Goal: Information Seeking & Learning: Learn about a topic

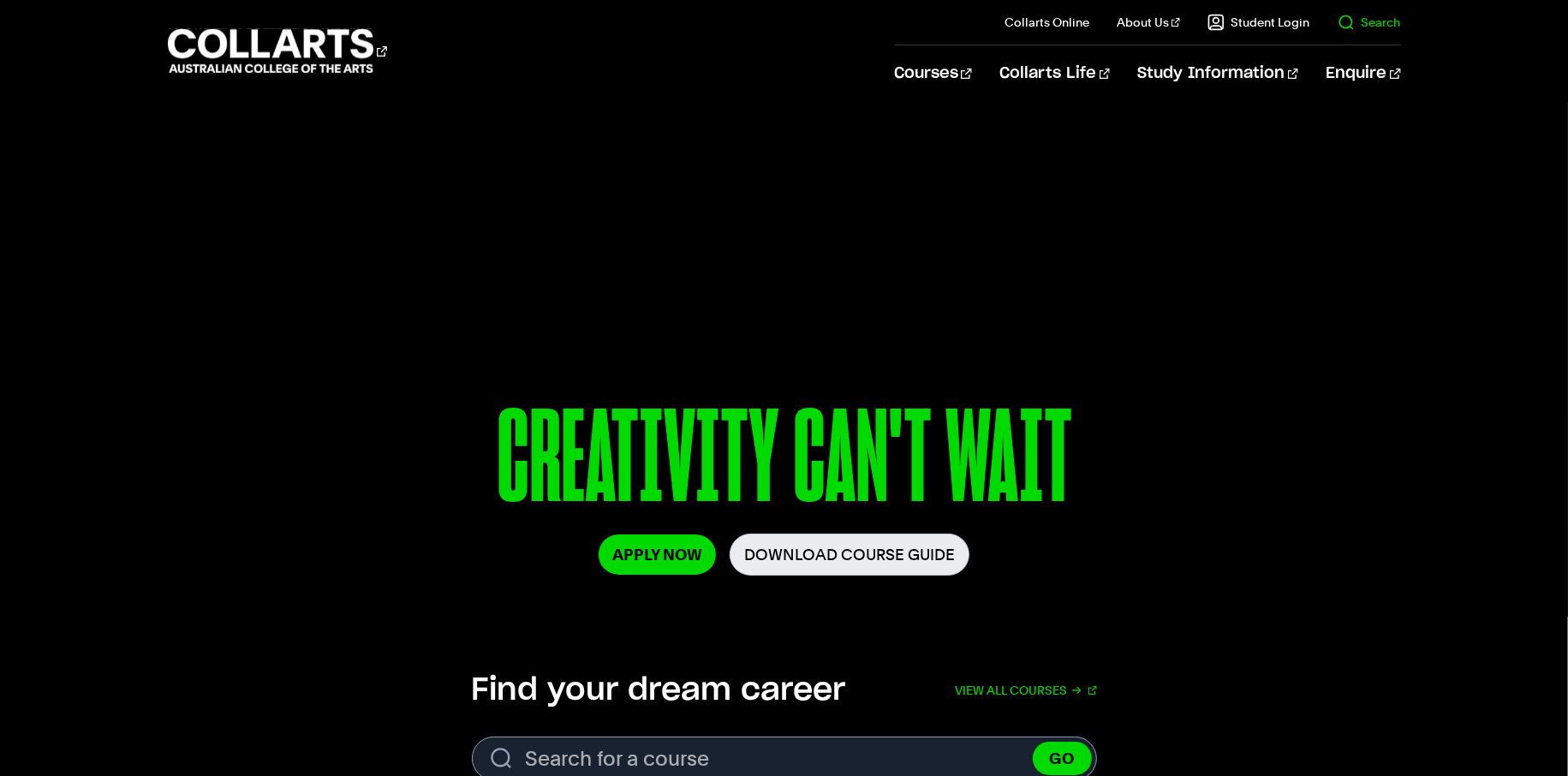
click at [1351, 22] on link "Search" at bounding box center [1369, 22] width 64 height 17
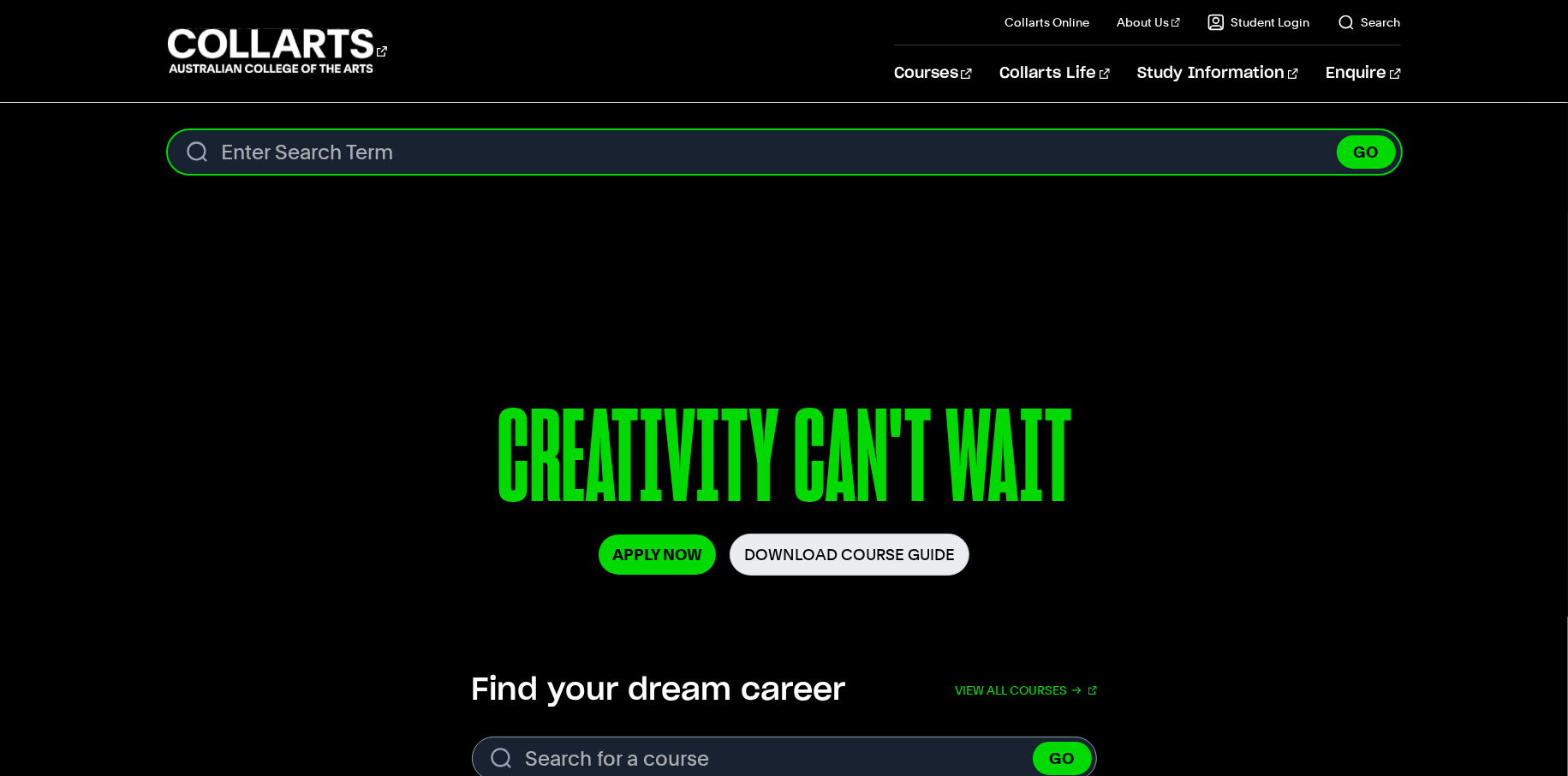
click at [1295, 161] on input "Search content" at bounding box center [784, 152] width 1233 height 44
type input "oscar"
click at [1336, 135] on button "GO" at bounding box center [1366, 151] width 59 height 33
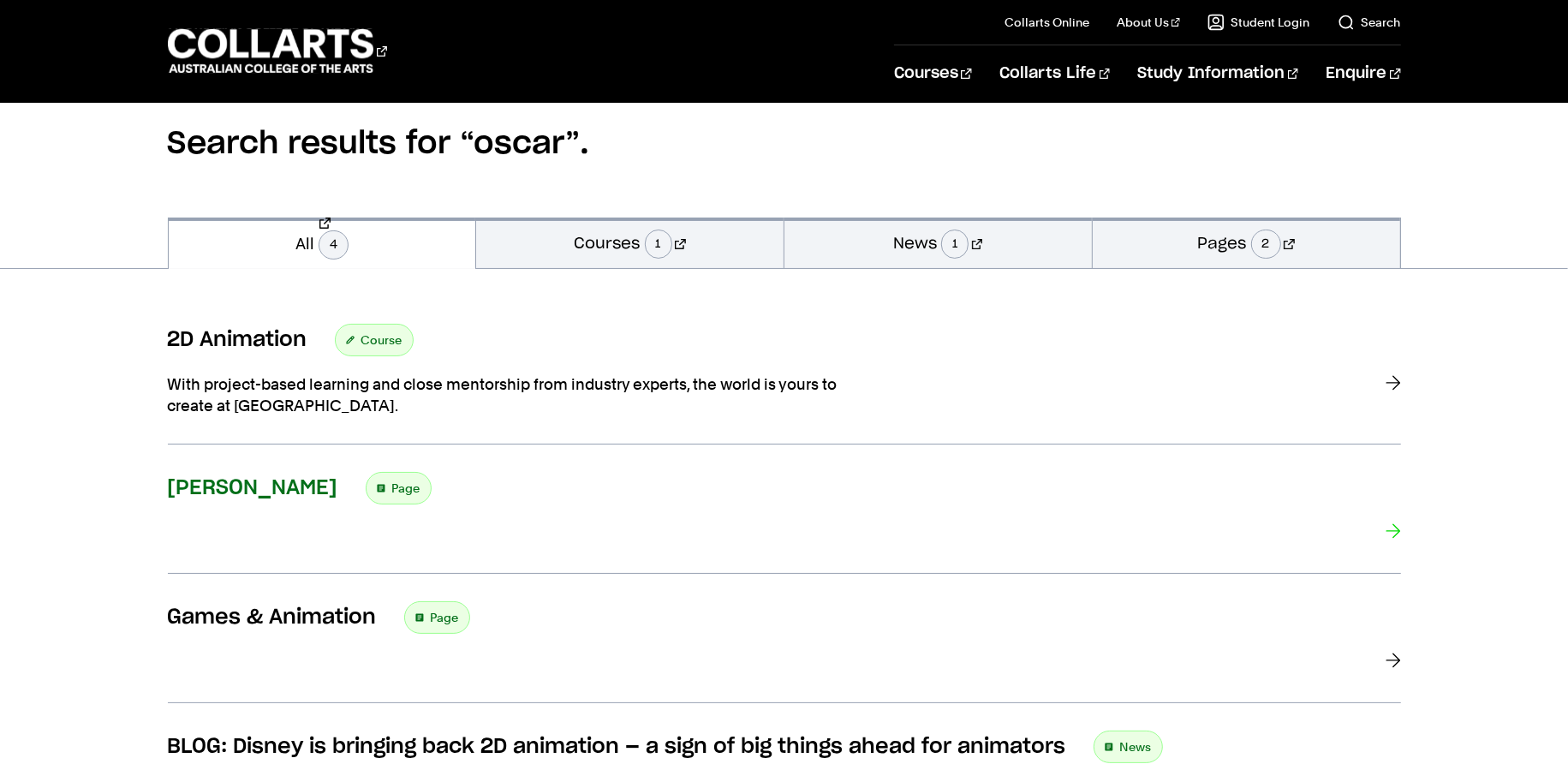
scroll to position [163, 0]
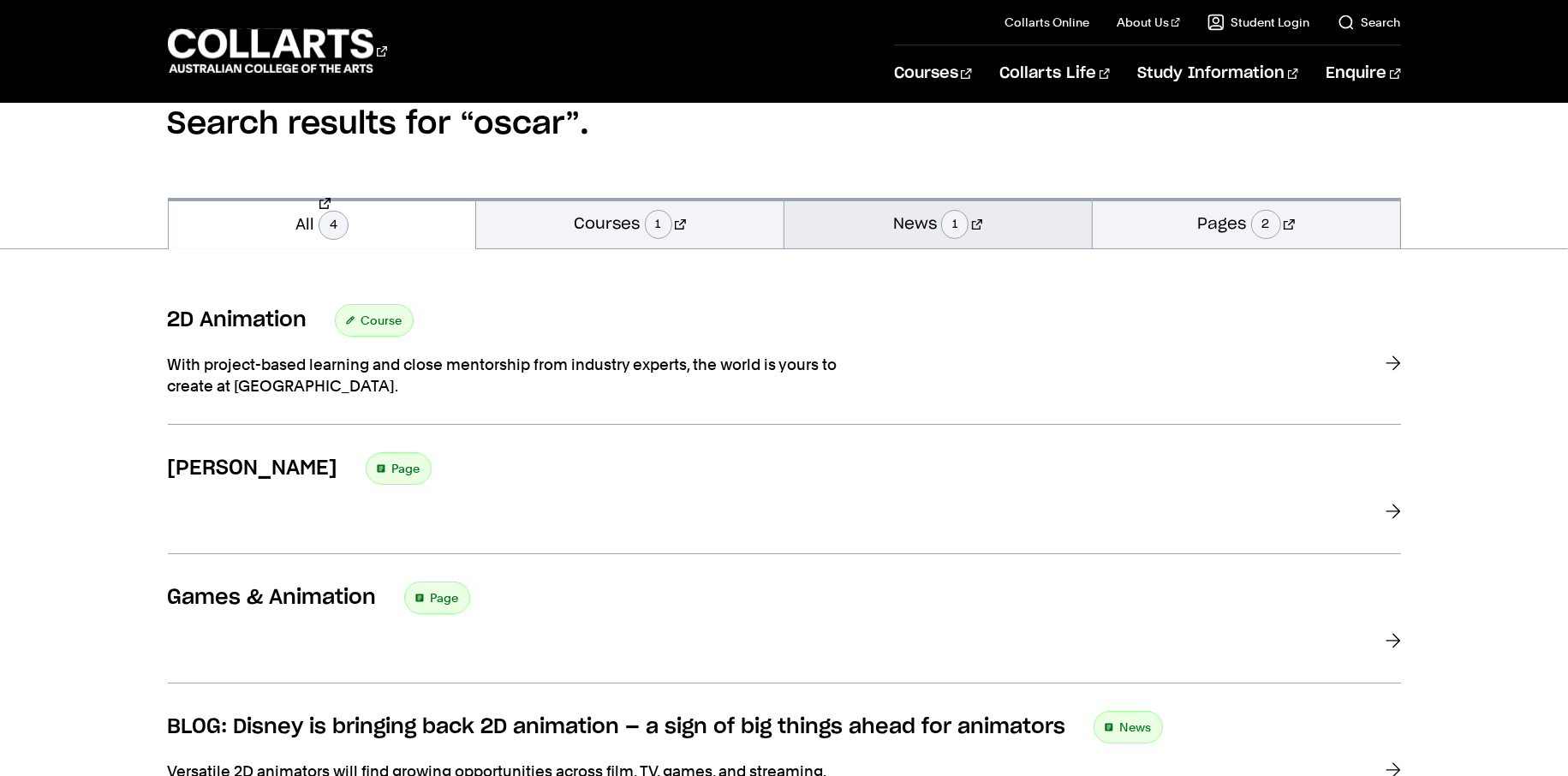
click at [1004, 222] on link "News 1" at bounding box center [938, 222] width 308 height 50
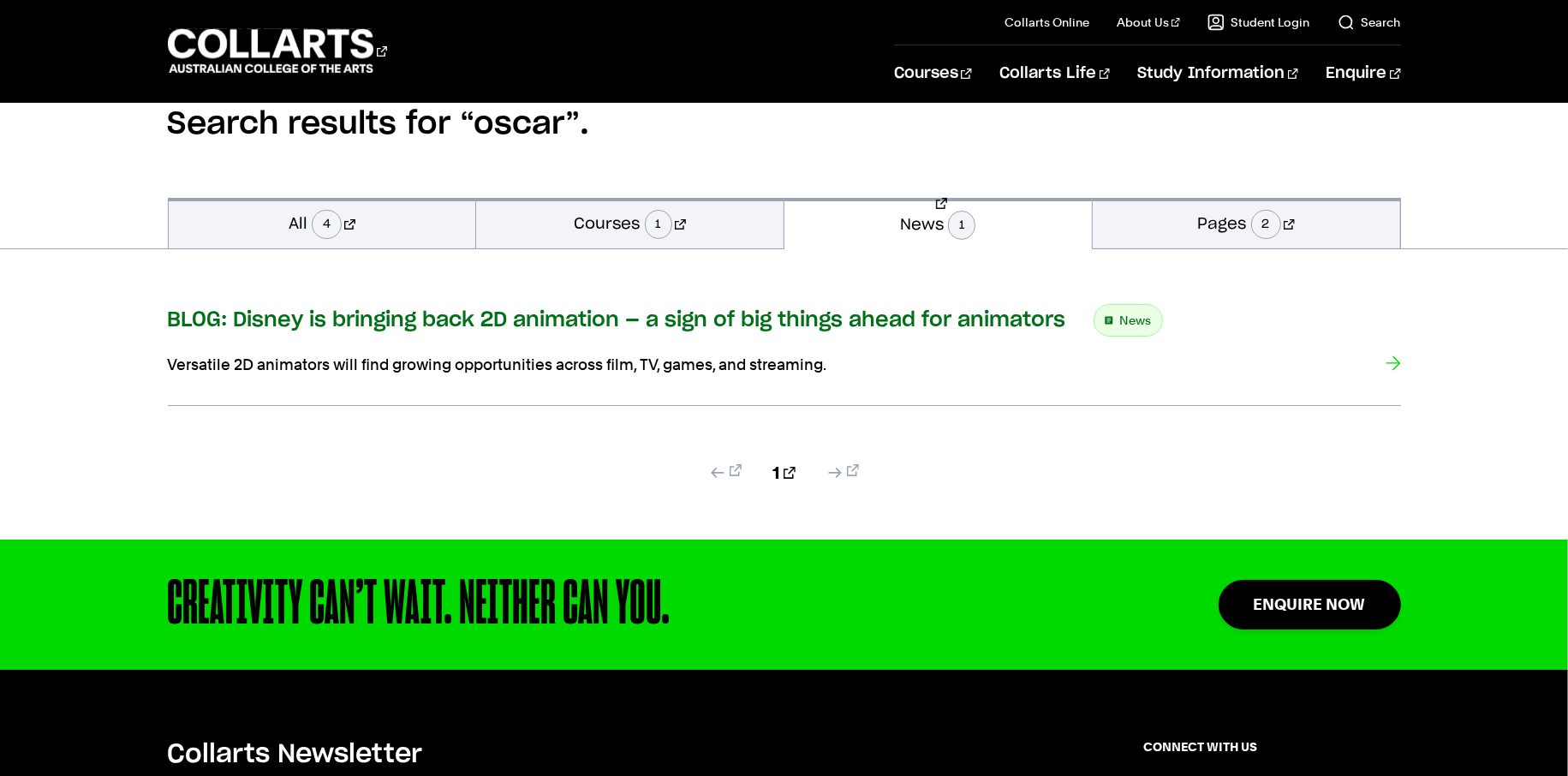
click at [477, 321] on h3 "BLOG: Disney is bringing back 2D animation — a sign of big things ahead for ani…" at bounding box center [617, 320] width 898 height 26
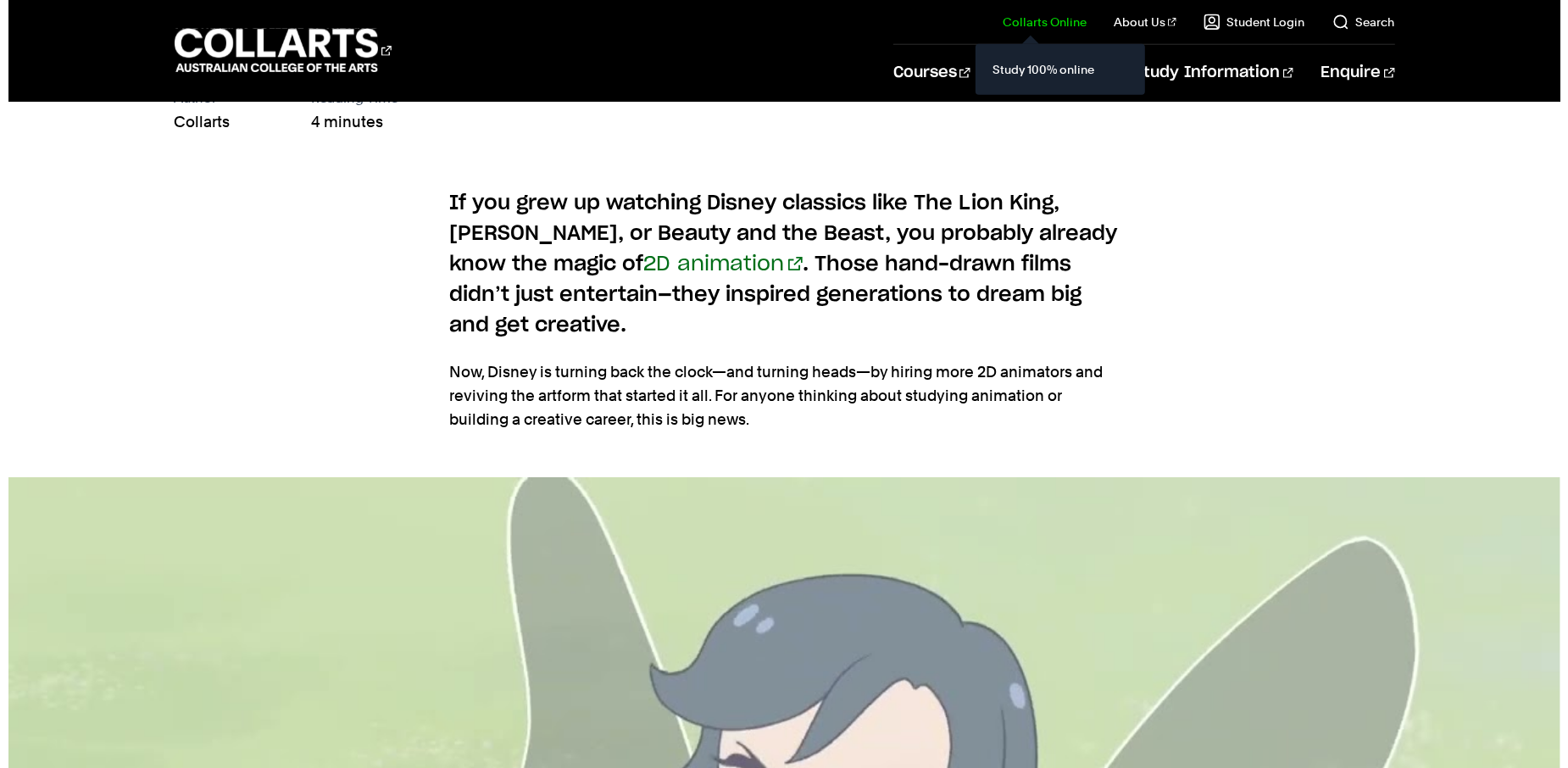
scroll to position [1810, 0]
